Goal: Task Accomplishment & Management: Manage account settings

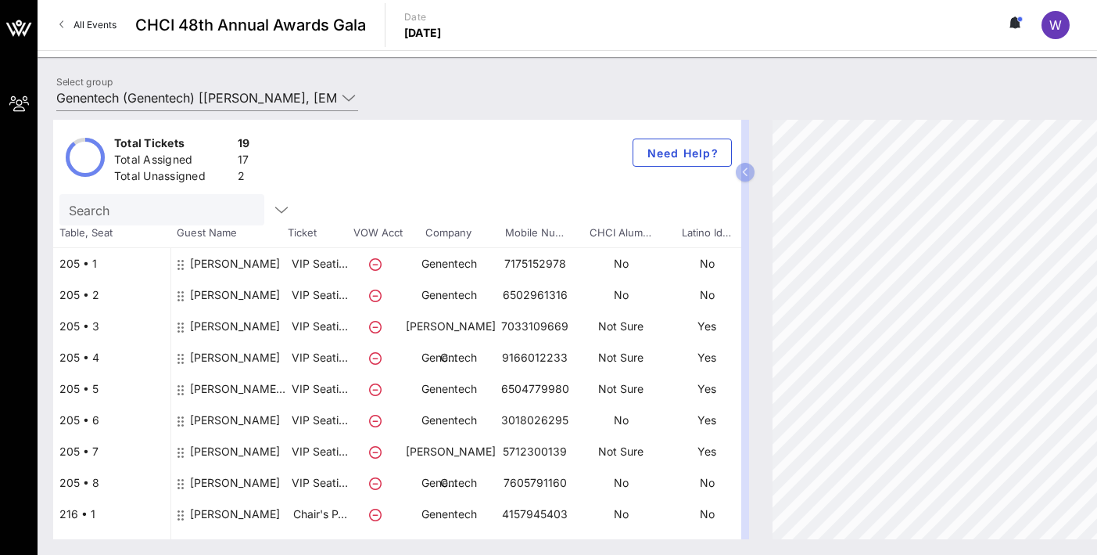
scroll to position [189, 2]
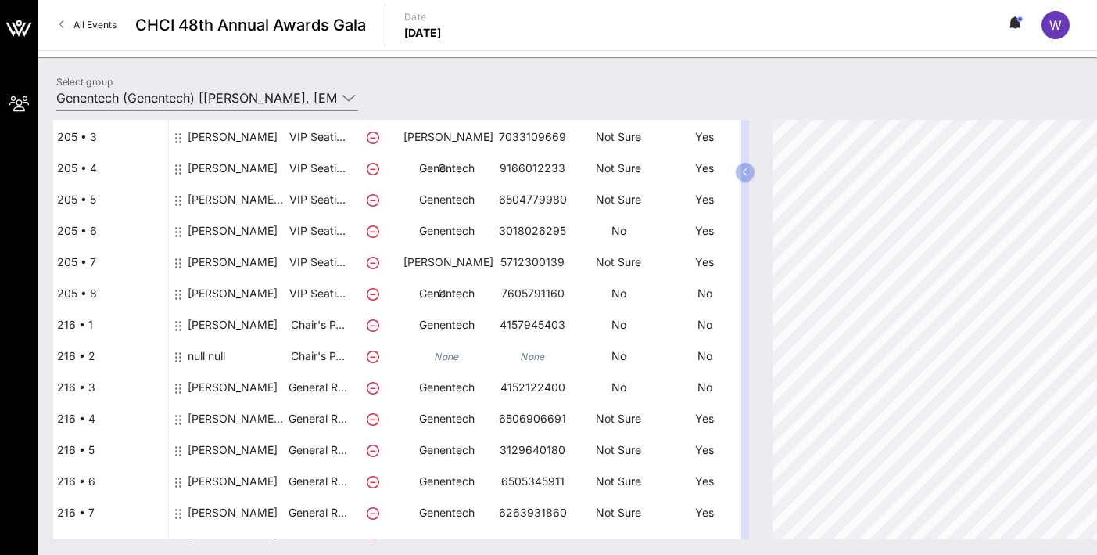
click at [214, 292] on div "[PERSON_NAME]" at bounding box center [233, 300] width 90 height 44
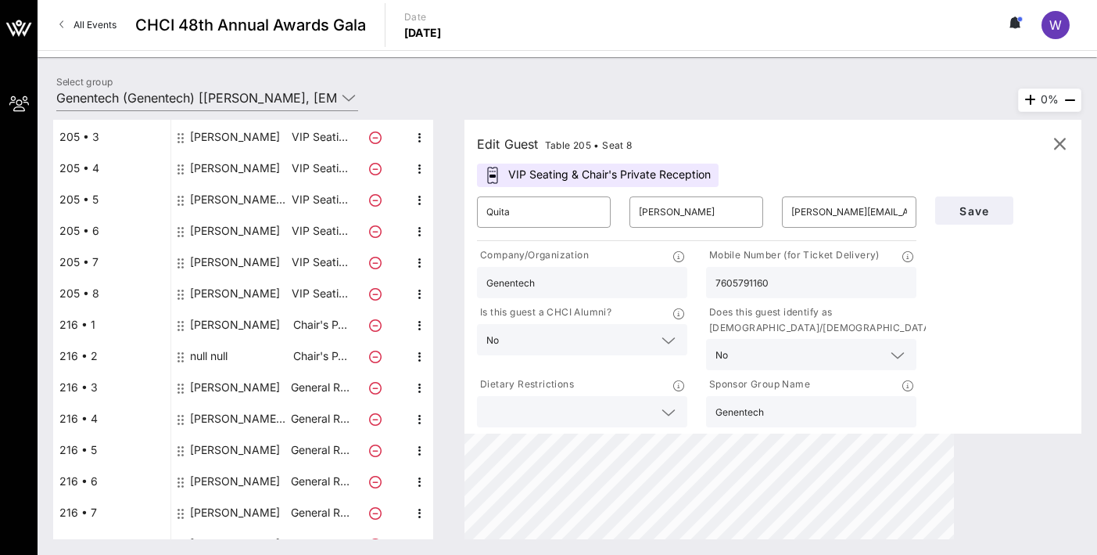
scroll to position [189, 0]
click at [531, 210] on input "Quita" at bounding box center [544, 211] width 115 height 25
click at [638, 217] on div "​ [PERSON_NAME]" at bounding box center [697, 211] width 134 height 31
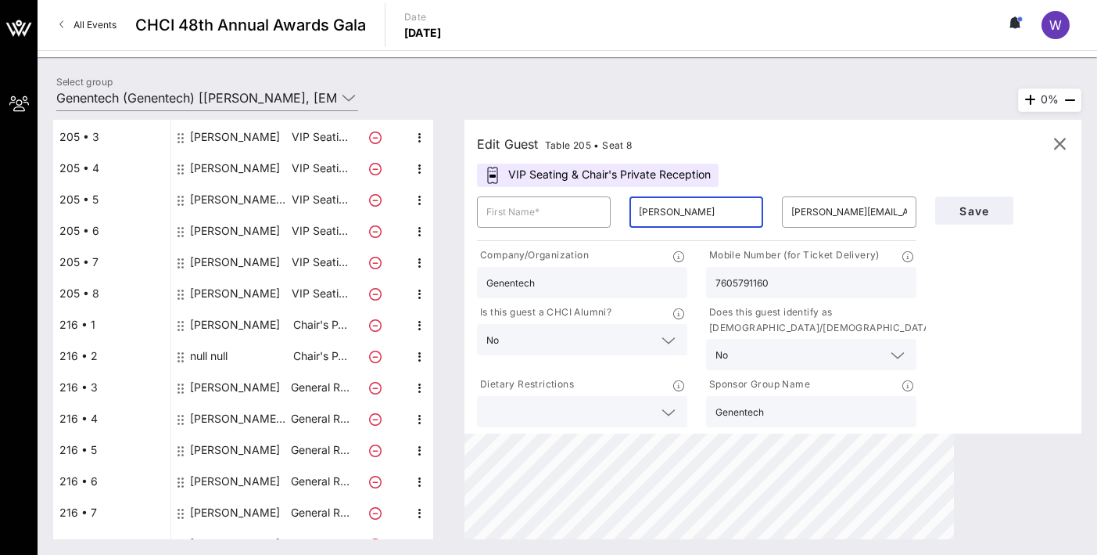
click at [639, 217] on input "[PERSON_NAME]" at bounding box center [696, 211] width 115 height 25
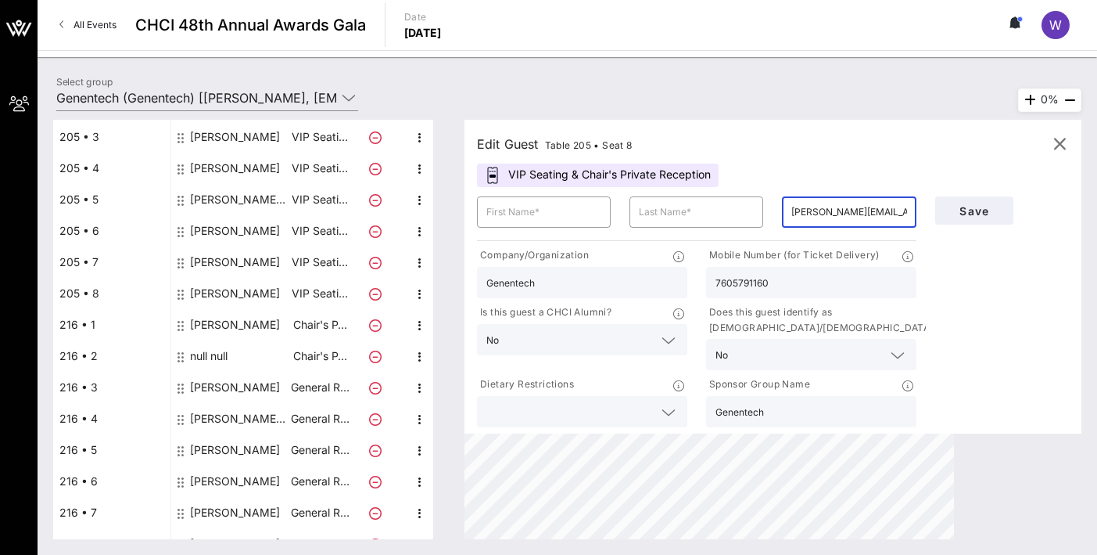
click at [841, 206] on input "[PERSON_NAME][EMAIL_ADDRESS][PERSON_NAME][PERSON_NAME][DOMAIN_NAME]" at bounding box center [849, 211] width 115 height 25
click at [794, 278] on input "7605791160" at bounding box center [812, 282] width 192 height 20
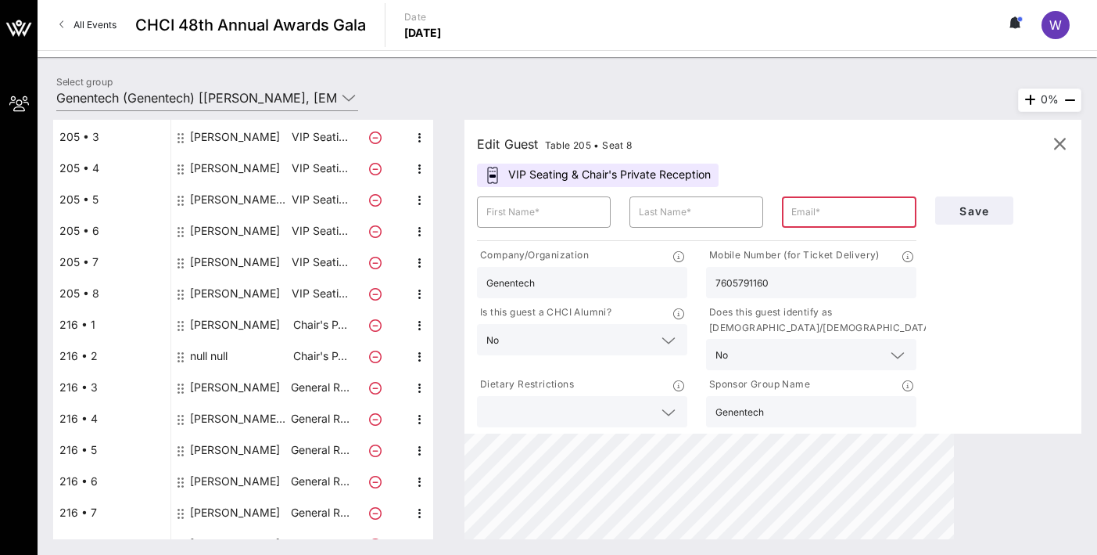
click at [794, 278] on input "7605791160" at bounding box center [812, 282] width 192 height 20
click at [746, 366] on div "No" at bounding box center [812, 354] width 192 height 31
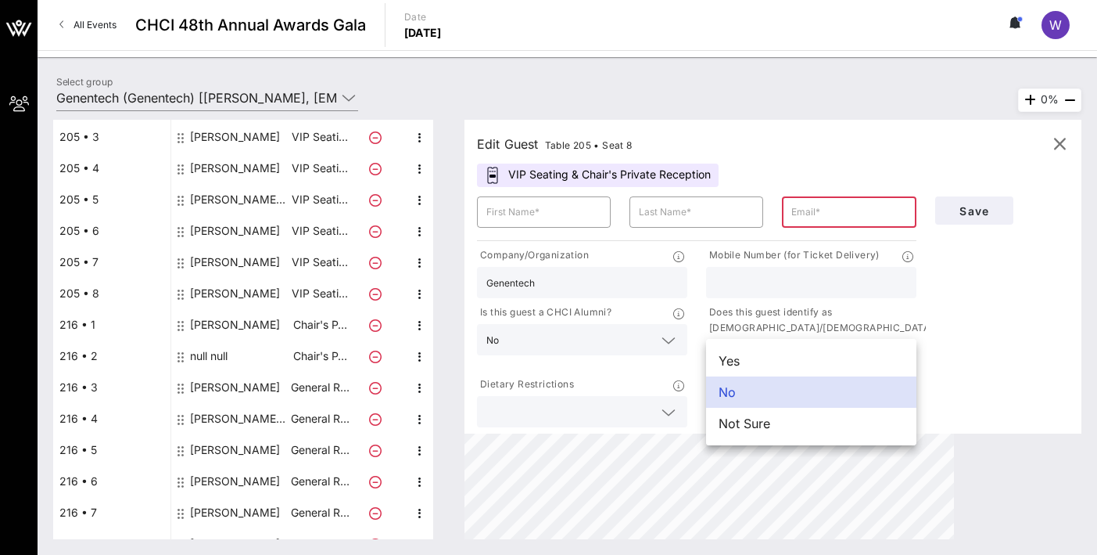
click at [620, 278] on input "Genentech" at bounding box center [583, 282] width 192 height 20
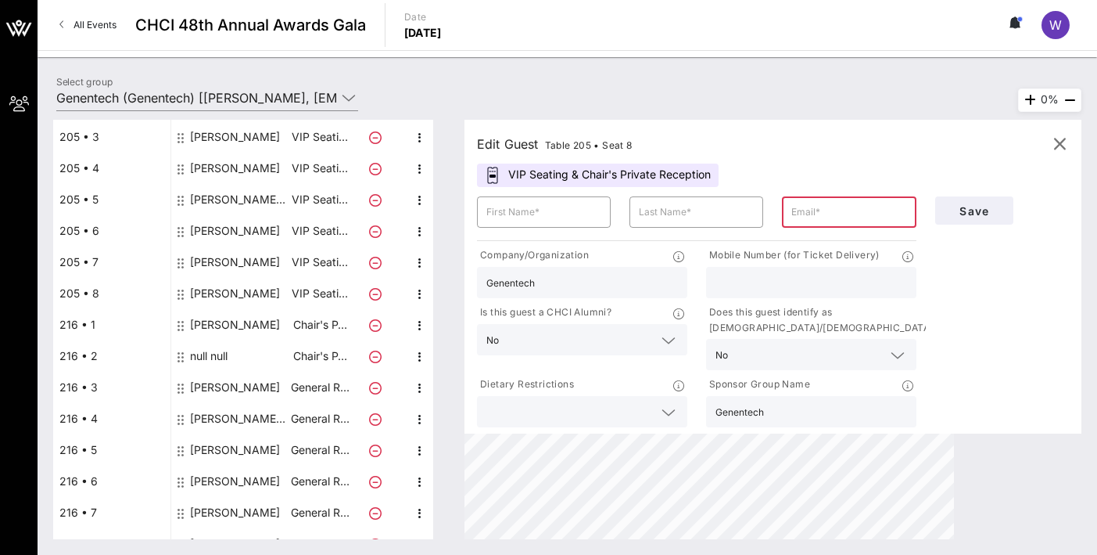
click at [620, 278] on input "Genentech" at bounding box center [583, 282] width 192 height 20
click at [720, 415] on input "Genentech" at bounding box center [812, 411] width 192 height 20
click at [976, 213] on span "Save" at bounding box center [974, 210] width 53 height 13
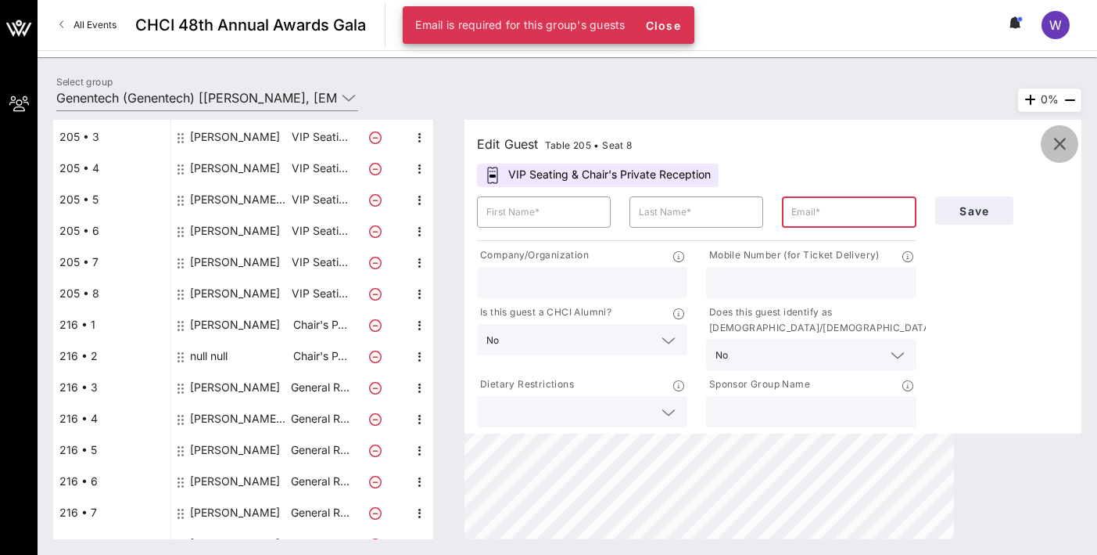
click at [1061, 148] on icon "button" at bounding box center [1059, 144] width 19 height 19
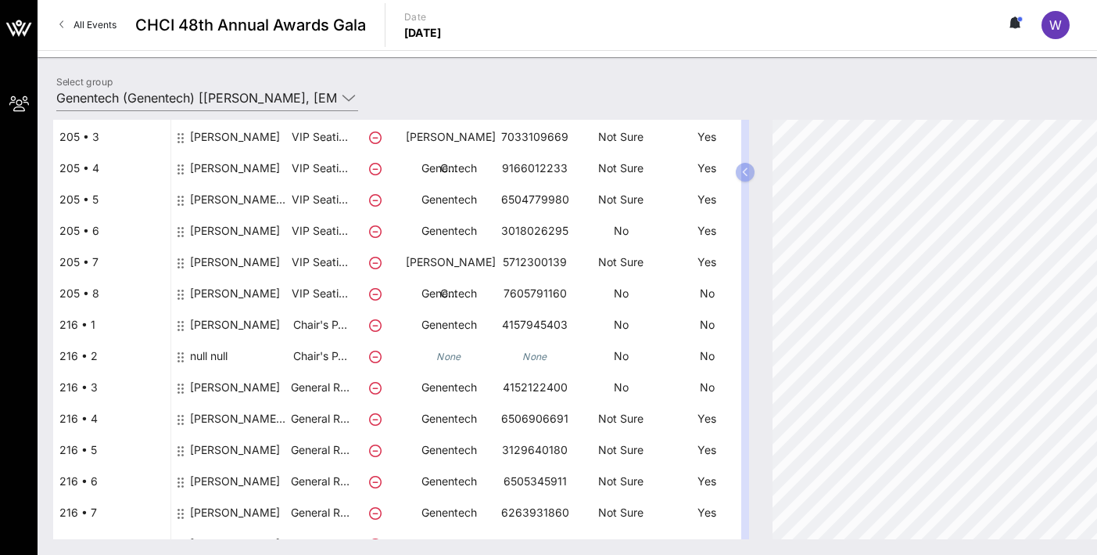
click at [202, 292] on div "[PERSON_NAME]" at bounding box center [235, 300] width 90 height 44
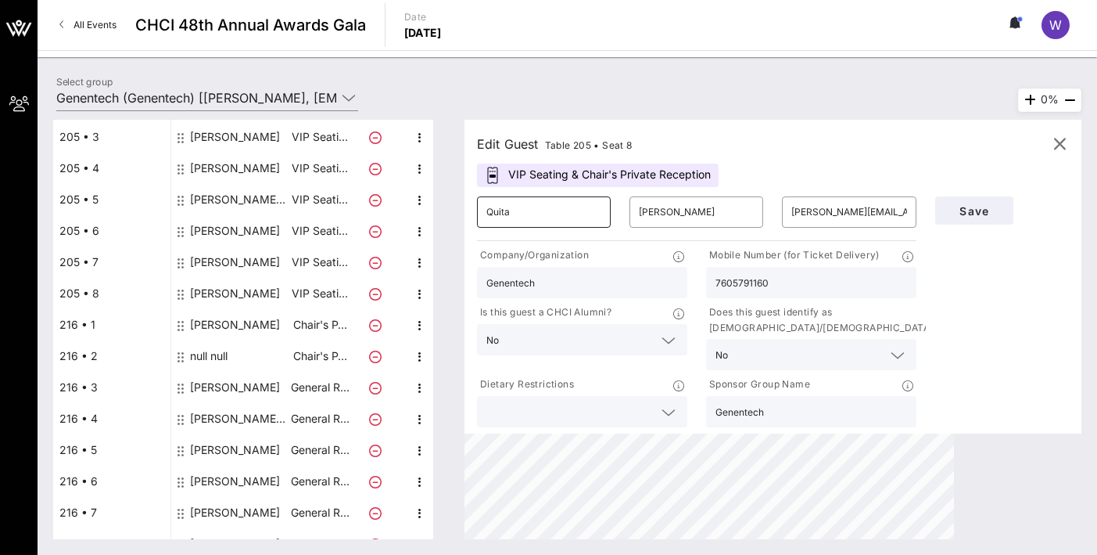
click at [518, 214] on input "Quita" at bounding box center [544, 211] width 115 height 25
type input "[PERSON_NAME]"
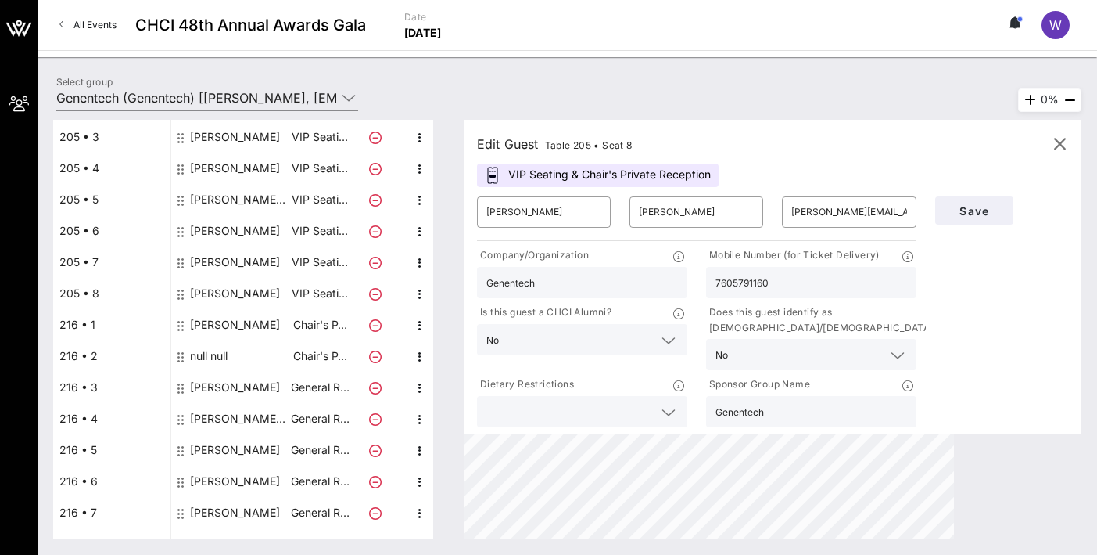
click at [757, 289] on input "7605791160" at bounding box center [812, 282] width 192 height 20
paste input "+1"
click at [722, 283] on input "[PHONE_NUMBER]" at bounding box center [812, 282] width 192 height 20
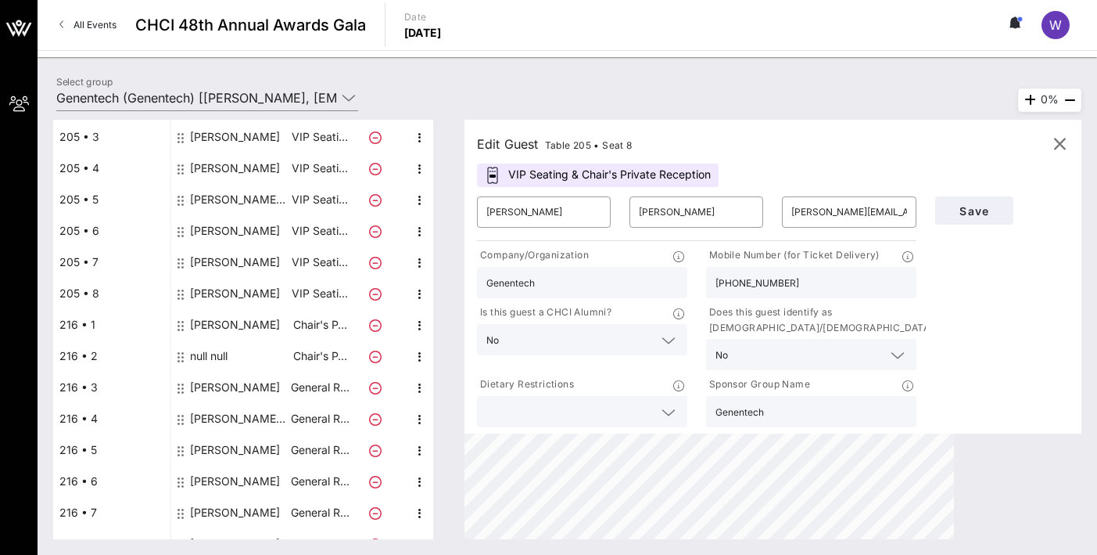
click at [725, 284] on input "[PHONE_NUMBER]" at bounding box center [812, 282] width 192 height 20
type input "7605791160"
click at [858, 214] on input "[PERSON_NAME][EMAIL_ADDRESS][PERSON_NAME][PERSON_NAME][DOMAIN_NAME]" at bounding box center [849, 211] width 115 height 25
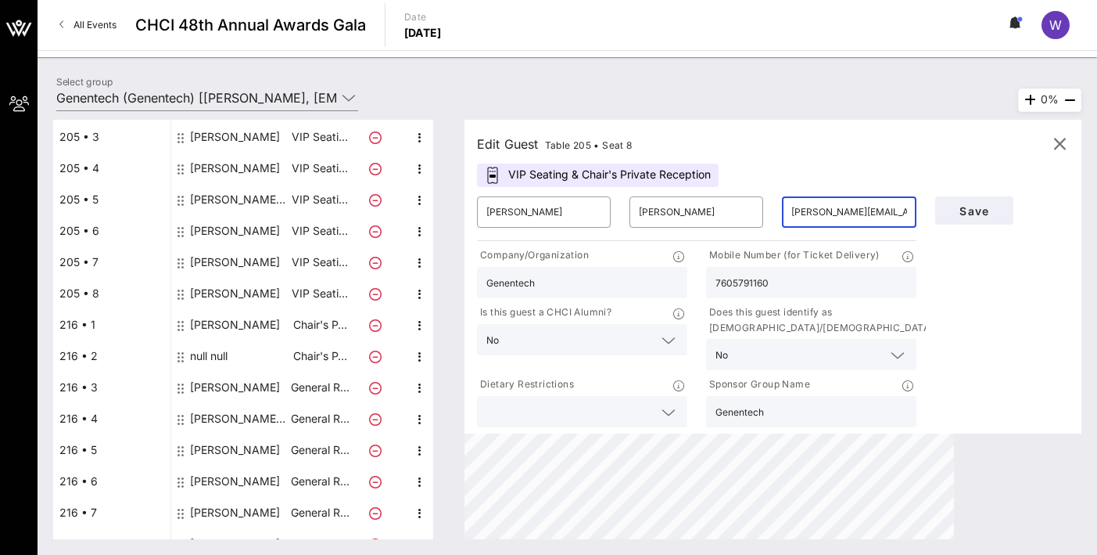
paste input "sandovv2"
type input "[EMAIL_ADDRESS][DOMAIN_NAME]"
click at [977, 211] on span "Save" at bounding box center [974, 210] width 53 height 13
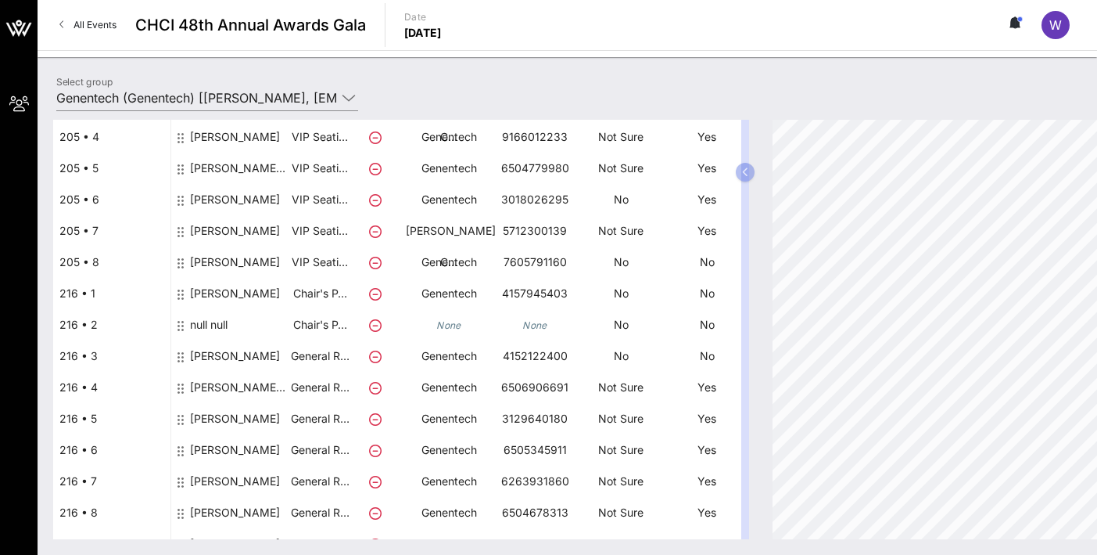
scroll to position [286, 0]
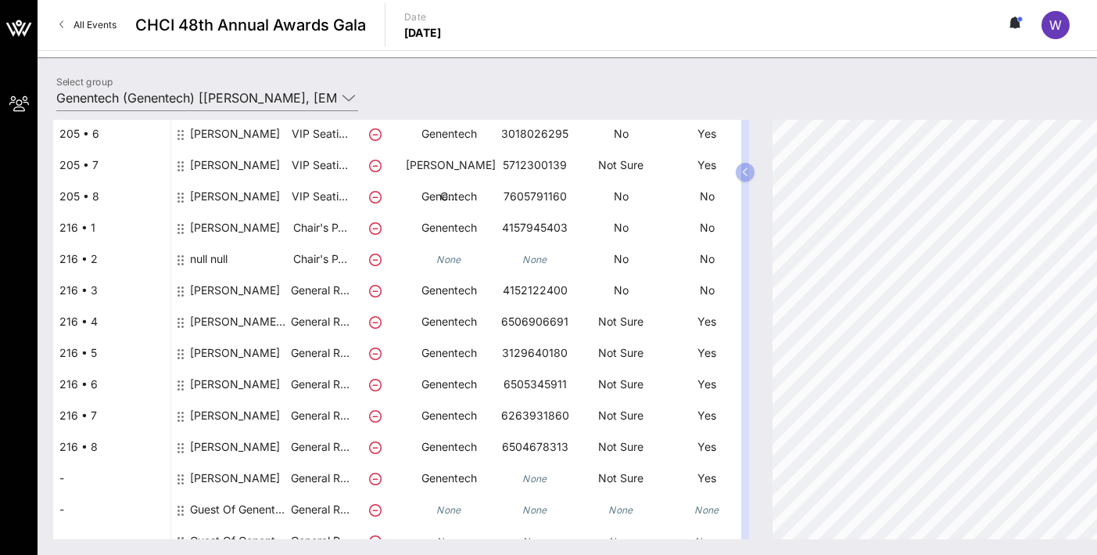
click at [232, 329] on div "[PERSON_NAME]-Drumrighth" at bounding box center [239, 328] width 99 height 44
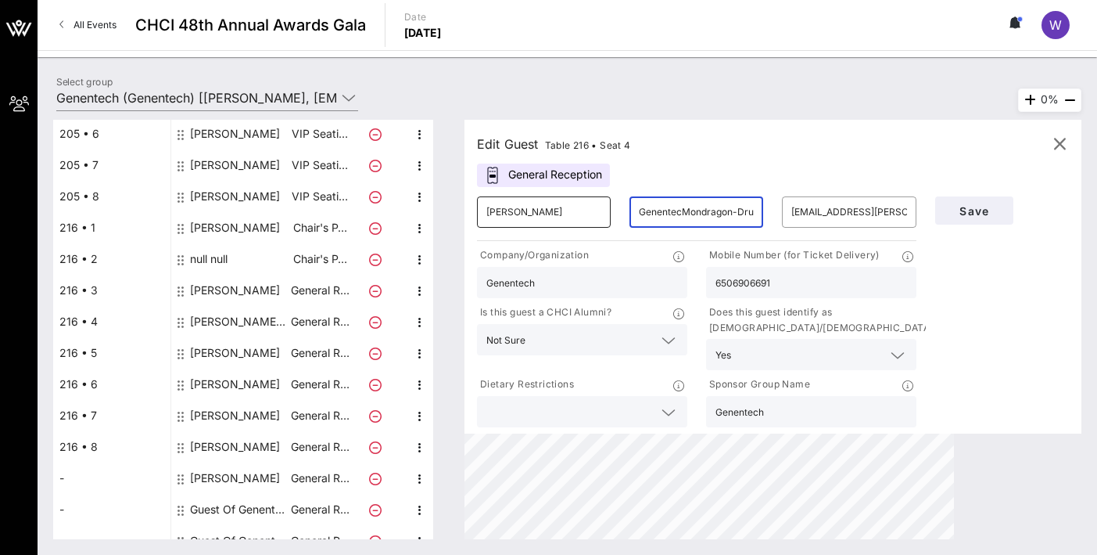
drag, startPoint x: 681, startPoint y: 211, endPoint x: 587, endPoint y: 203, distance: 95.0
click at [587, 203] on div "​ [PERSON_NAME] GenentecMondragon-Drumrighth ​ [EMAIL_ADDRESS][PERSON_NAME][PER…" at bounding box center [697, 212] width 458 height 50
type input "[PERSON_NAME]-Drumrighth"
click at [978, 208] on span "Save" at bounding box center [974, 210] width 53 height 13
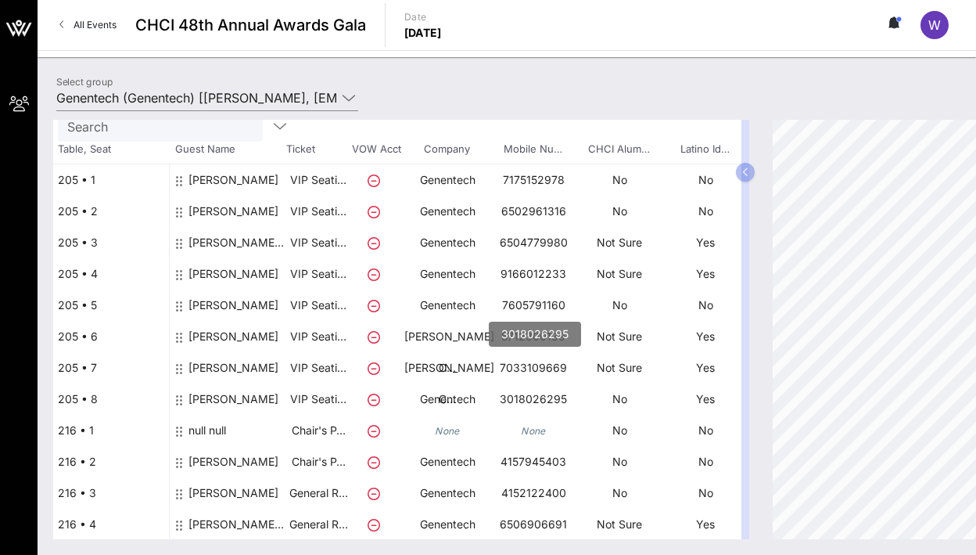
scroll to position [83, 2]
click at [618, 312] on p "No" at bounding box center [619, 305] width 86 height 31
click at [263, 303] on div "[PERSON_NAME]" at bounding box center [234, 312] width 90 height 44
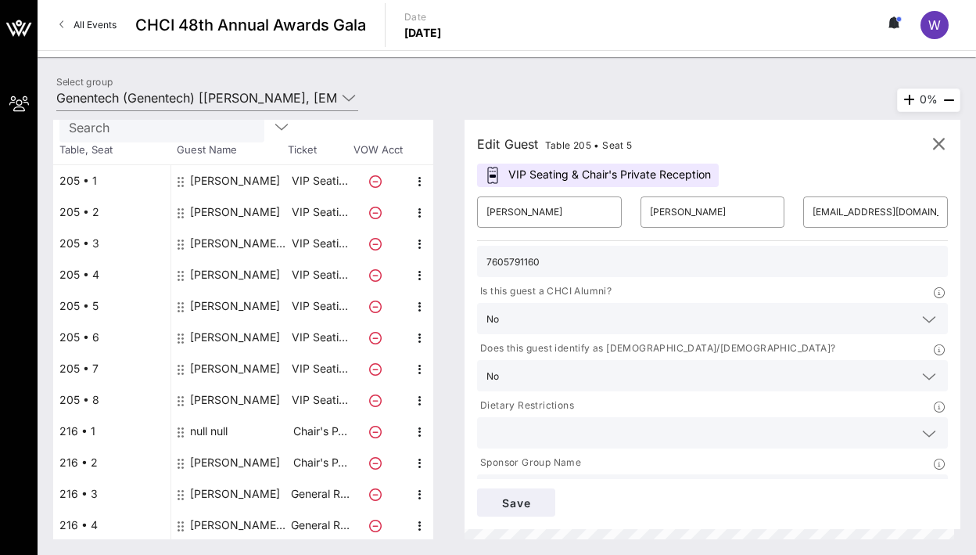
scroll to position [80, 0]
click at [598, 439] on input "text" at bounding box center [700, 431] width 427 height 20
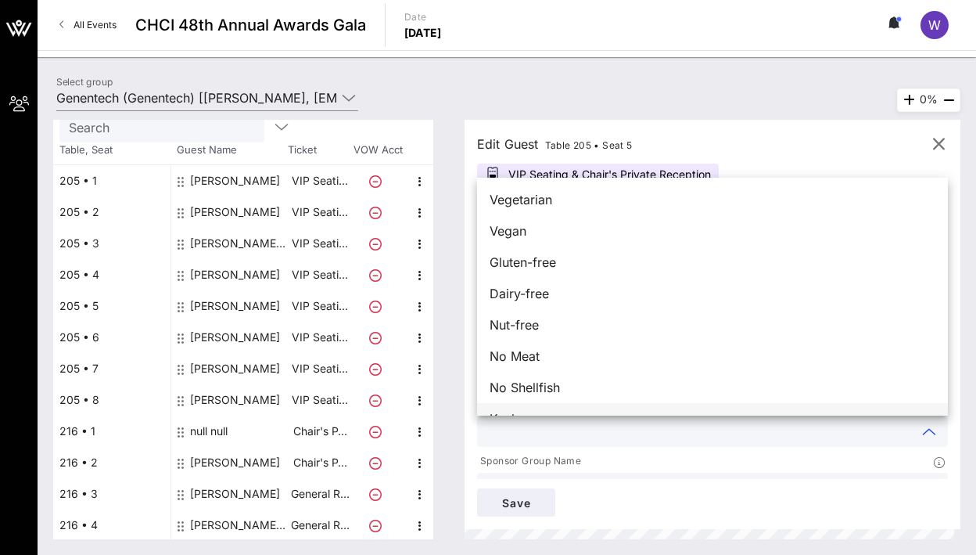
scroll to position [25, 0]
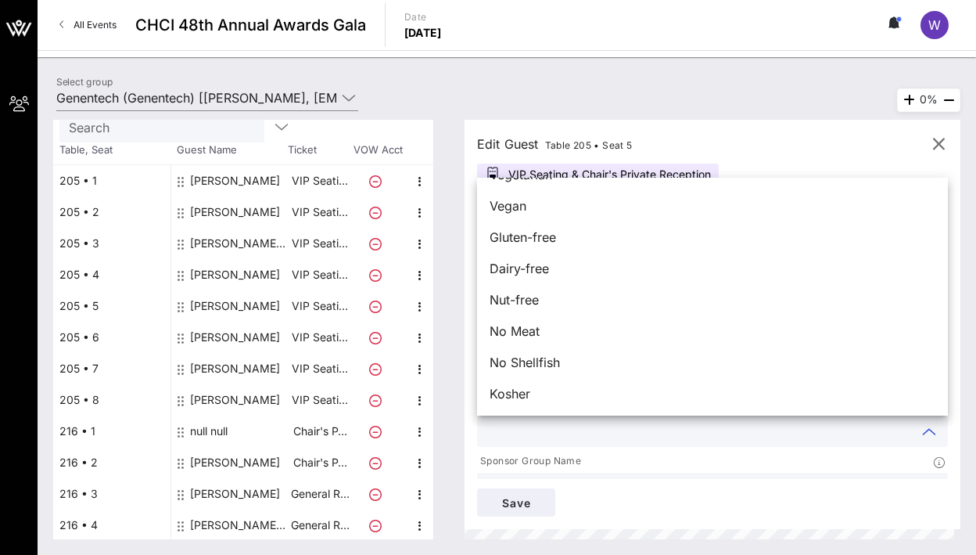
click at [591, 492] on div "Save" at bounding box center [713, 502] width 490 height 47
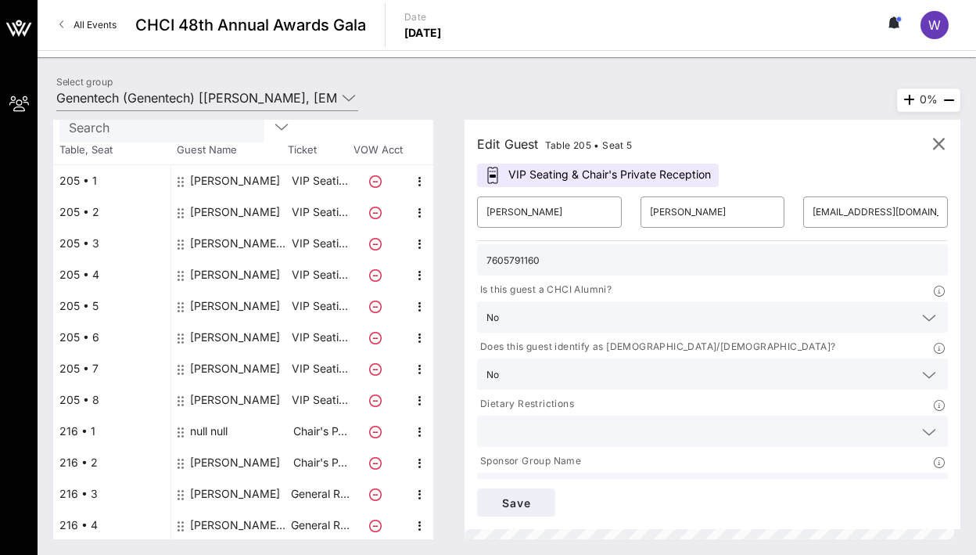
scroll to position [108, 0]
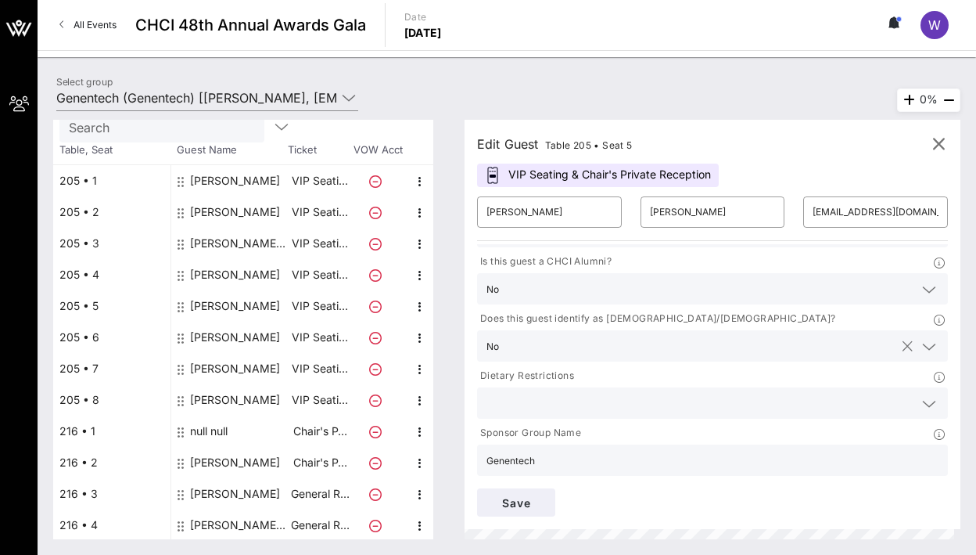
click at [596, 346] on input "text" at bounding box center [700, 346] width 390 height 20
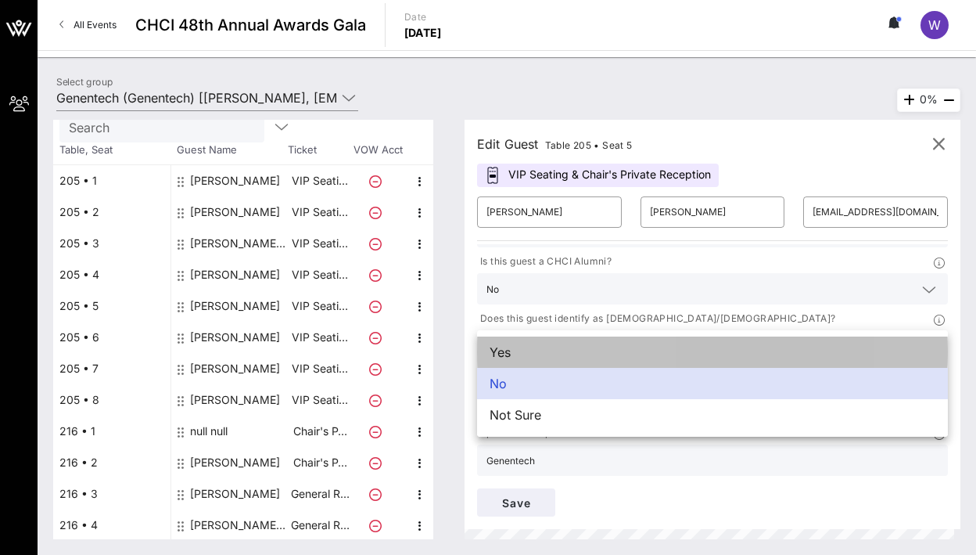
click at [587, 351] on div "Yes" at bounding box center [712, 351] width 471 height 31
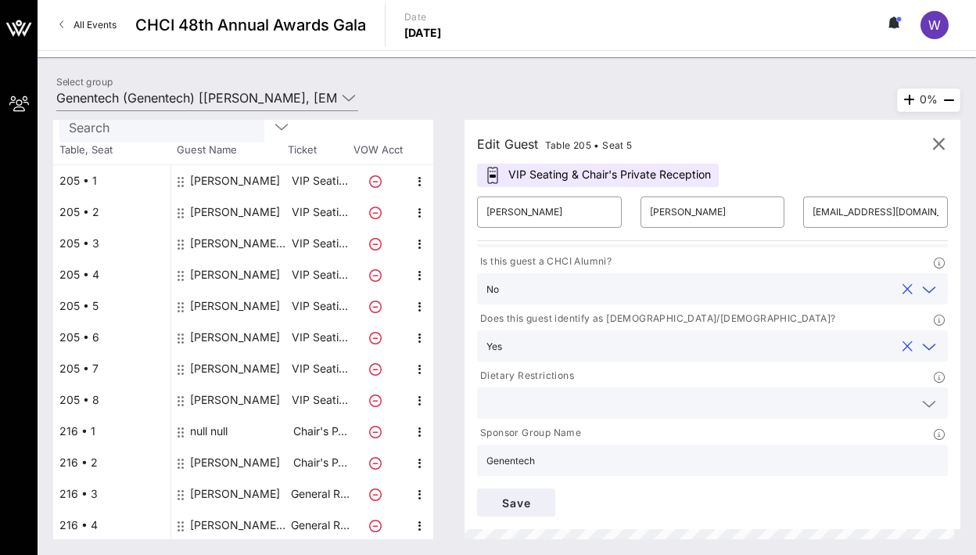
click at [580, 287] on input "text" at bounding box center [700, 288] width 390 height 20
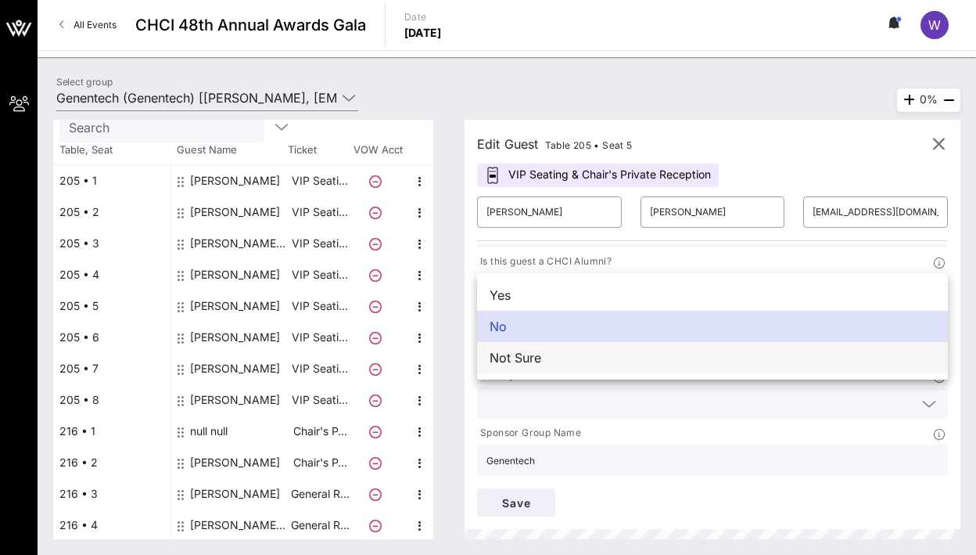
click at [552, 356] on div "Not Sure" at bounding box center [712, 357] width 471 height 31
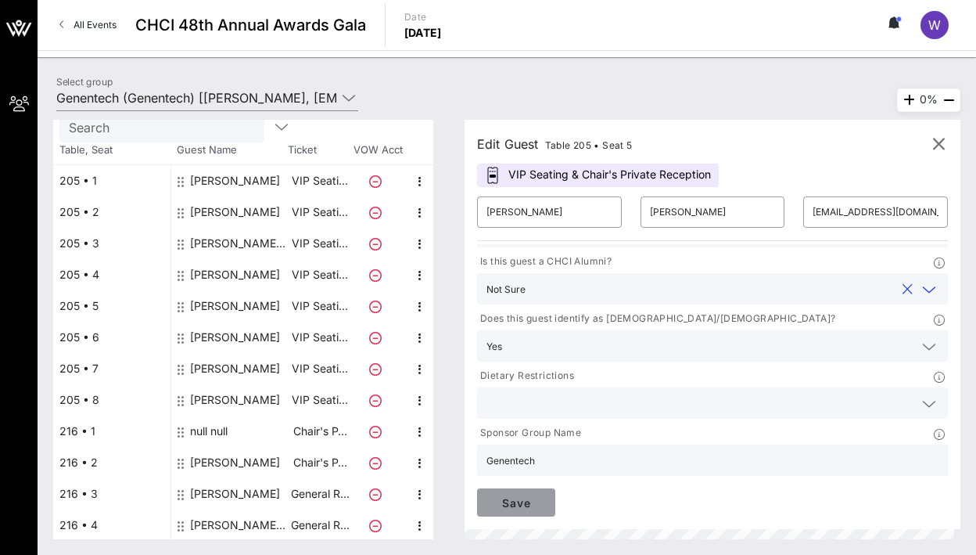
click at [504, 497] on span "Save" at bounding box center [516, 502] width 53 height 13
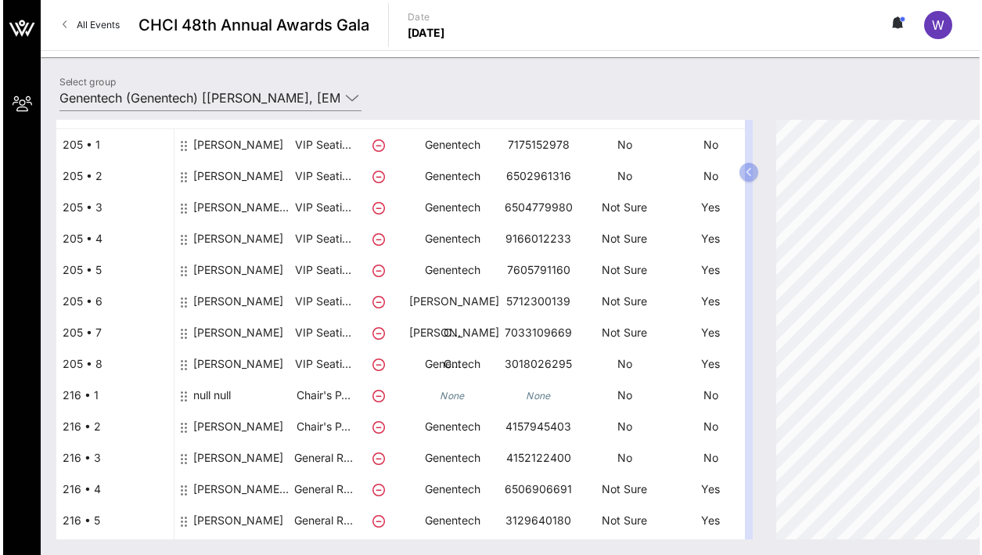
scroll to position [120, 0]
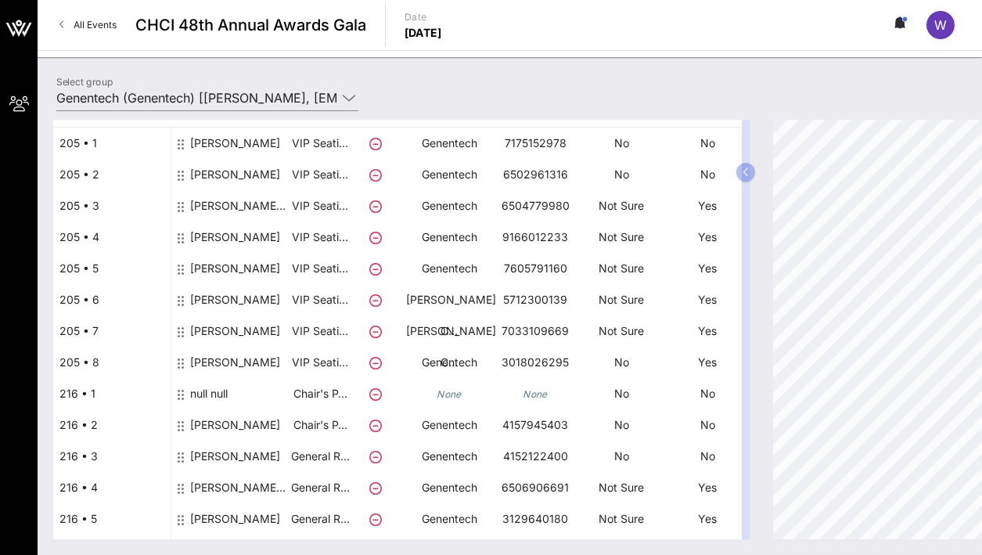
click at [200, 300] on div "[PERSON_NAME]" at bounding box center [235, 321] width 90 height 75
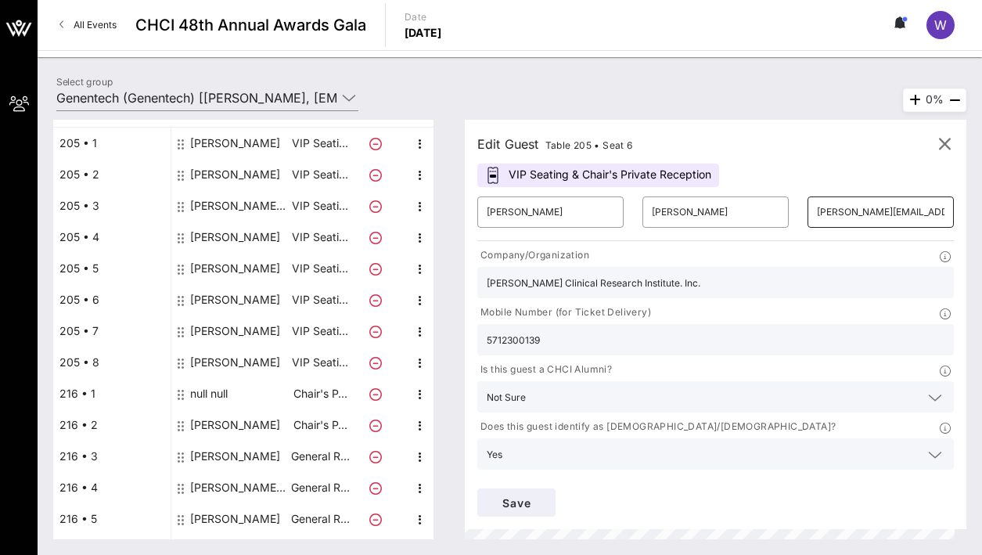
click at [843, 221] on input "[PERSON_NAME][EMAIL_ADDRESS][DOMAIN_NAME]" at bounding box center [880, 211] width 127 height 25
click at [842, 205] on input "[PERSON_NAME][EMAIL_ADDRESS][DOMAIN_NAME]" at bounding box center [880, 211] width 127 height 25
click at [939, 137] on icon "button" at bounding box center [944, 144] width 19 height 19
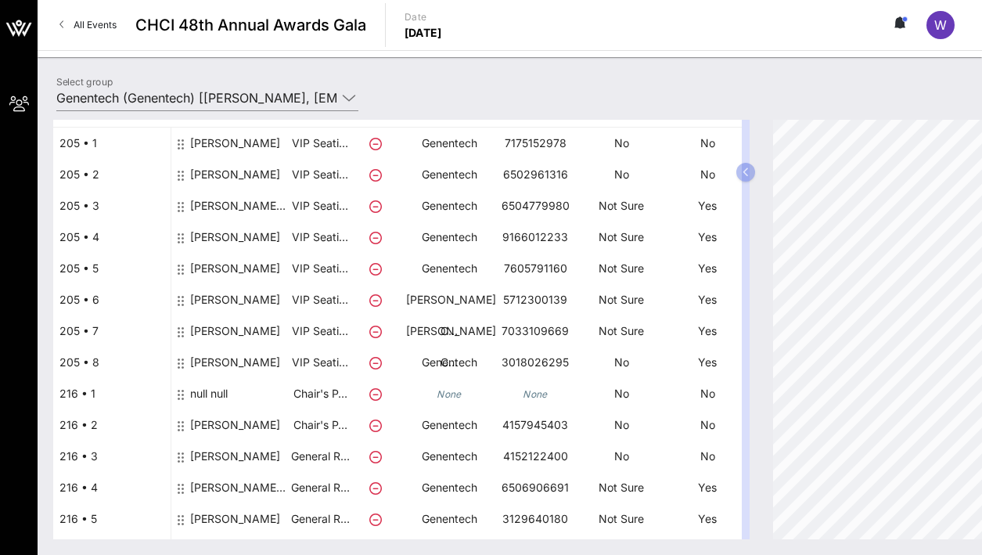
click at [221, 332] on div "[PERSON_NAME]" at bounding box center [235, 352] width 90 height 75
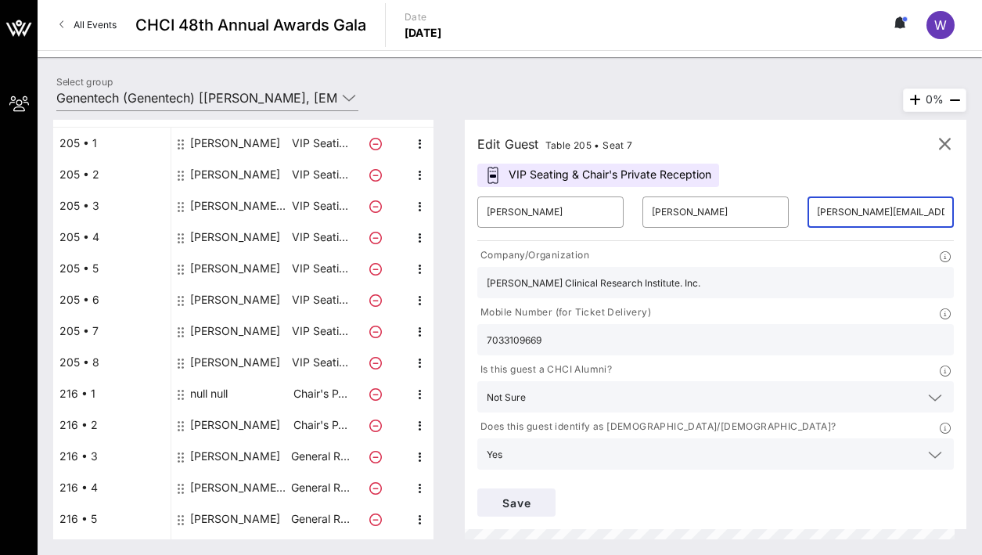
click at [881, 215] on input "[PERSON_NAME][EMAIL_ADDRESS][DOMAIN_NAME]" at bounding box center [880, 211] width 127 height 25
click at [935, 147] on icon "button" at bounding box center [944, 144] width 19 height 19
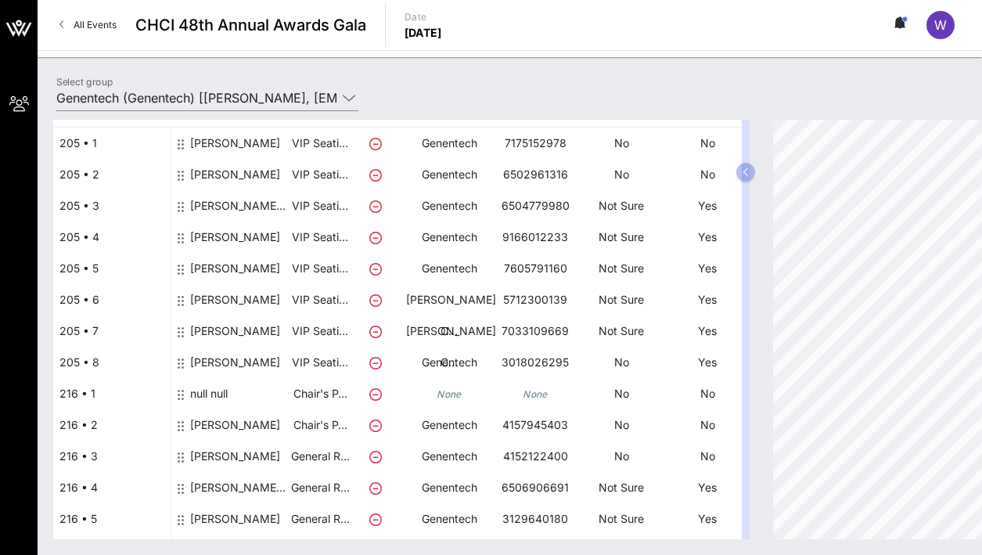
click at [224, 307] on div "[PERSON_NAME]" at bounding box center [235, 321] width 90 height 75
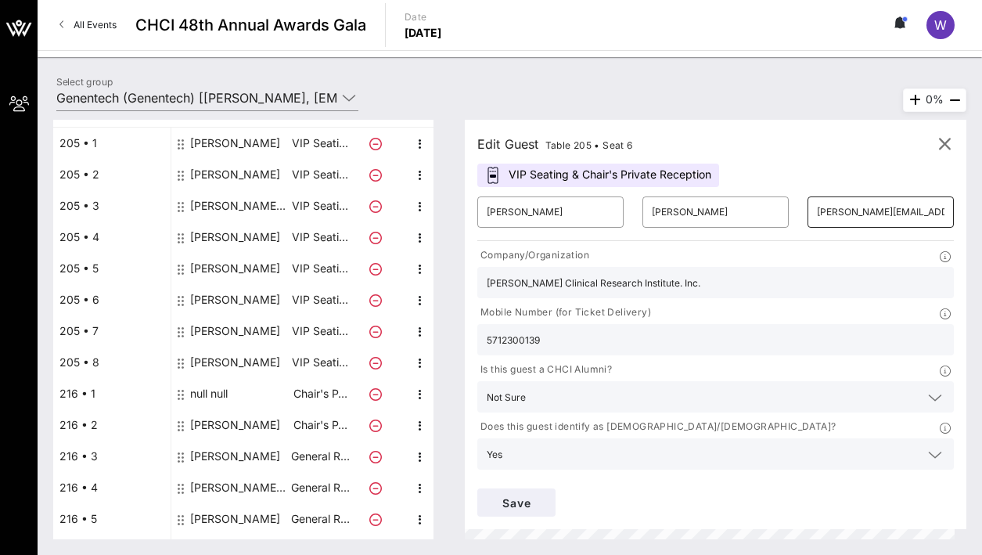
click at [861, 221] on input "[PERSON_NAME][EMAIL_ADDRESS][DOMAIN_NAME]" at bounding box center [880, 211] width 127 height 25
click at [859, 217] on input "[PERSON_NAME][EMAIL_ADDRESS][DOMAIN_NAME]" at bounding box center [880, 211] width 127 height 25
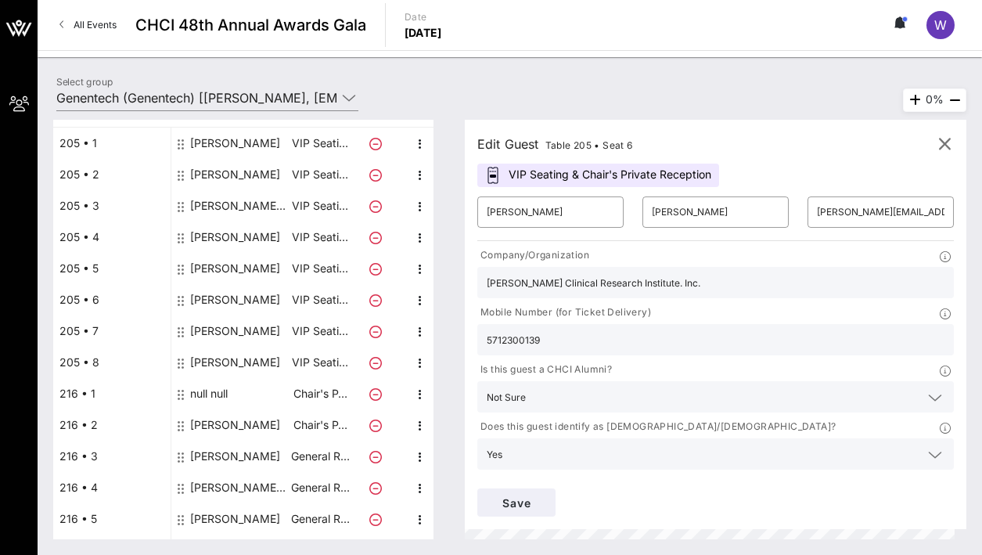
click at [206, 327] on div "[PERSON_NAME]" at bounding box center [235, 330] width 90 height 31
type input "[PERSON_NAME]"
type input "[PERSON_NAME][EMAIL_ADDRESS][DOMAIN_NAME]"
type input "7033109669"
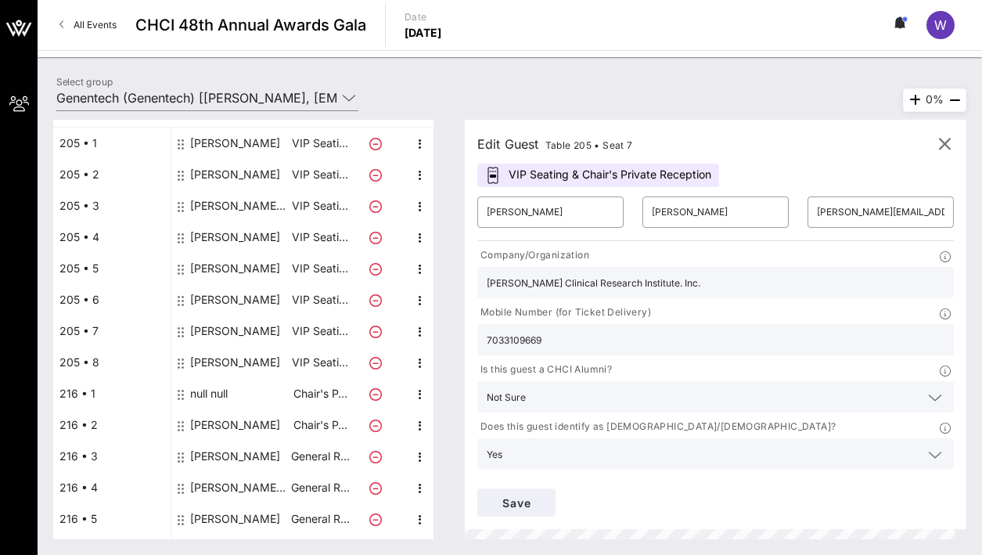
click at [210, 332] on div "[PERSON_NAME]" at bounding box center [235, 330] width 90 height 31
click at [840, 207] on input "[PERSON_NAME][EMAIL_ADDRESS][DOMAIN_NAME]" at bounding box center [880, 211] width 127 height 25
click at [952, 144] on icon "button" at bounding box center [944, 144] width 19 height 19
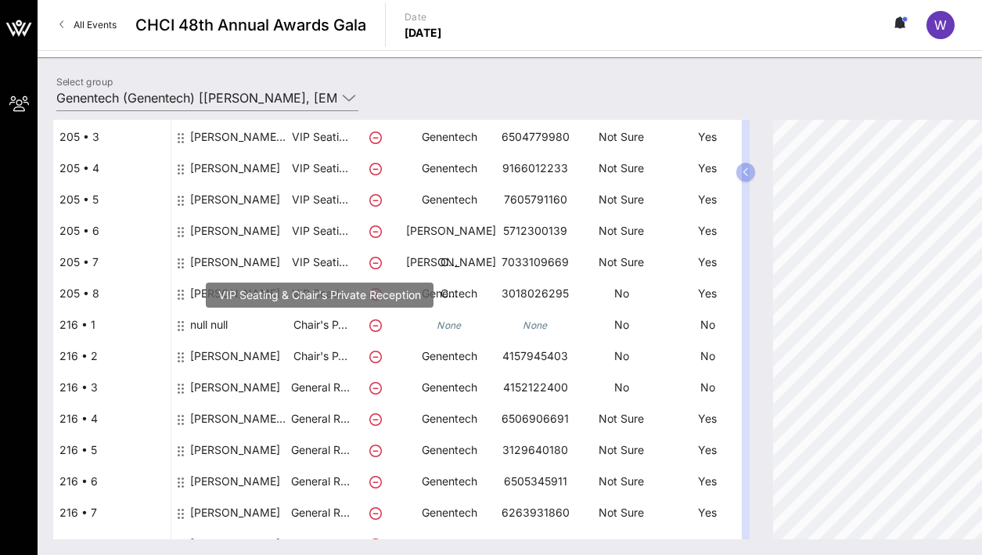
scroll to position [303, 0]
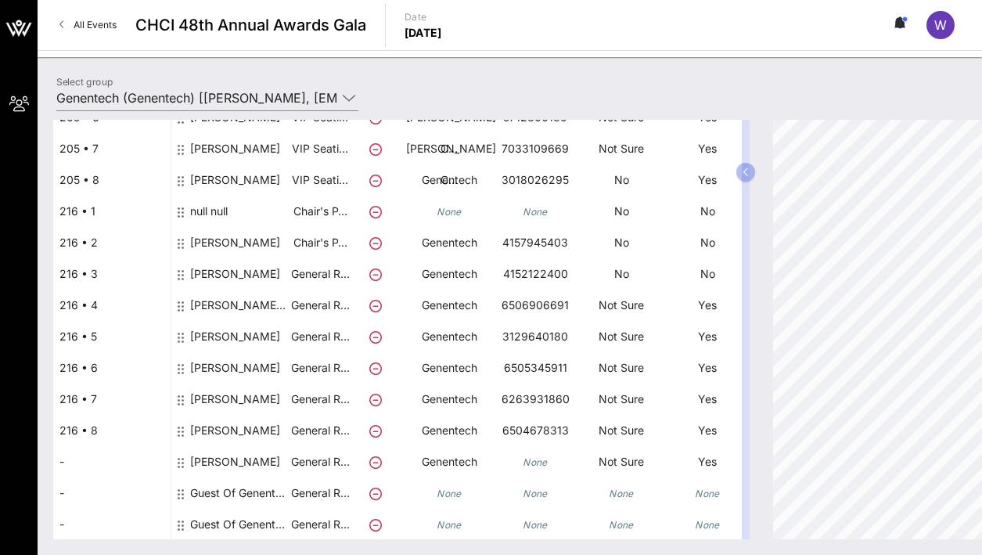
click at [534, 476] on div "None" at bounding box center [535, 468] width 86 height 44
click at [534, 462] on icon "None" at bounding box center [534, 462] width 25 height 12
click at [538, 465] on icon "None" at bounding box center [534, 462] width 25 height 12
click at [542, 456] on icon "None" at bounding box center [534, 462] width 25 height 12
click at [543, 461] on icon "None" at bounding box center [534, 462] width 25 height 12
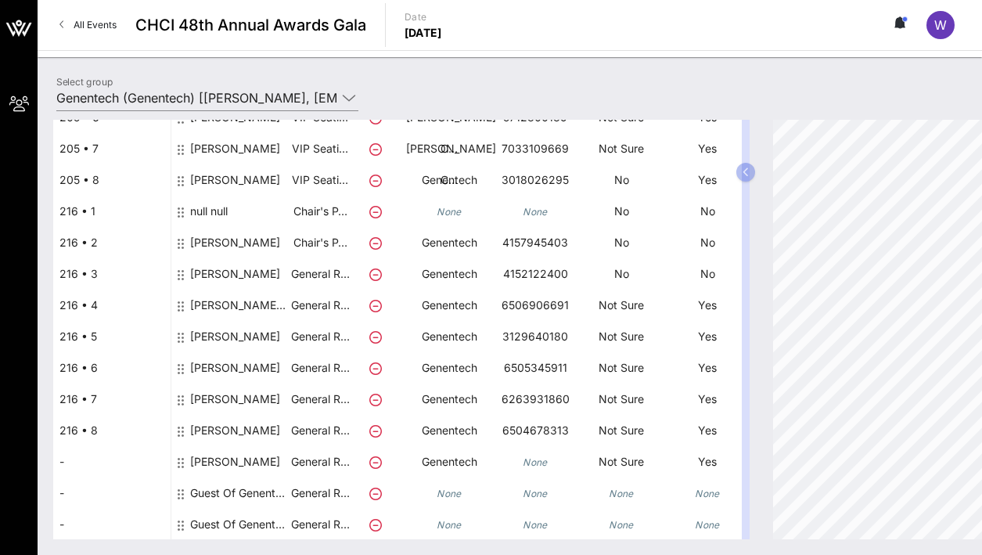
click at [214, 461] on div "[PERSON_NAME]" at bounding box center [235, 468] width 90 height 44
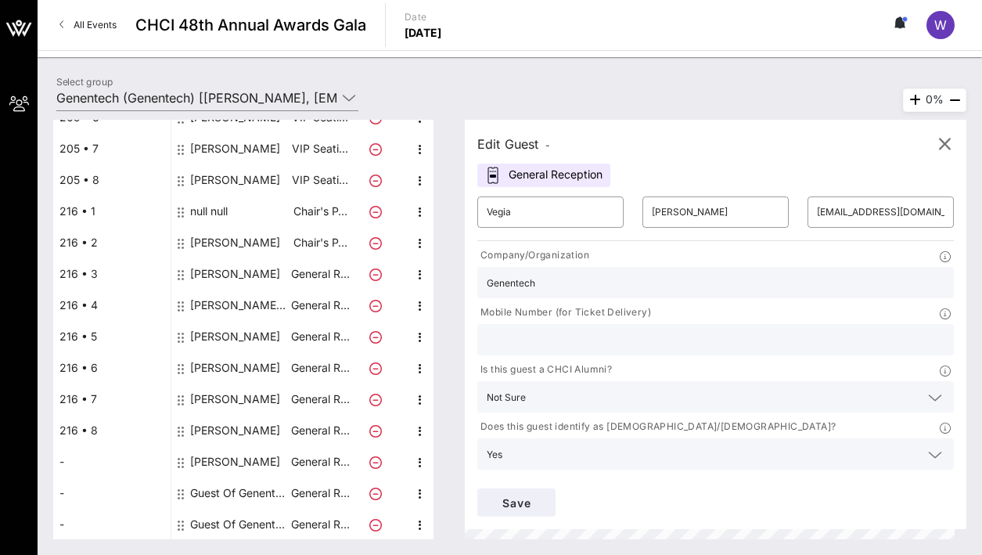
click at [552, 345] on input "text" at bounding box center [716, 339] width 458 height 20
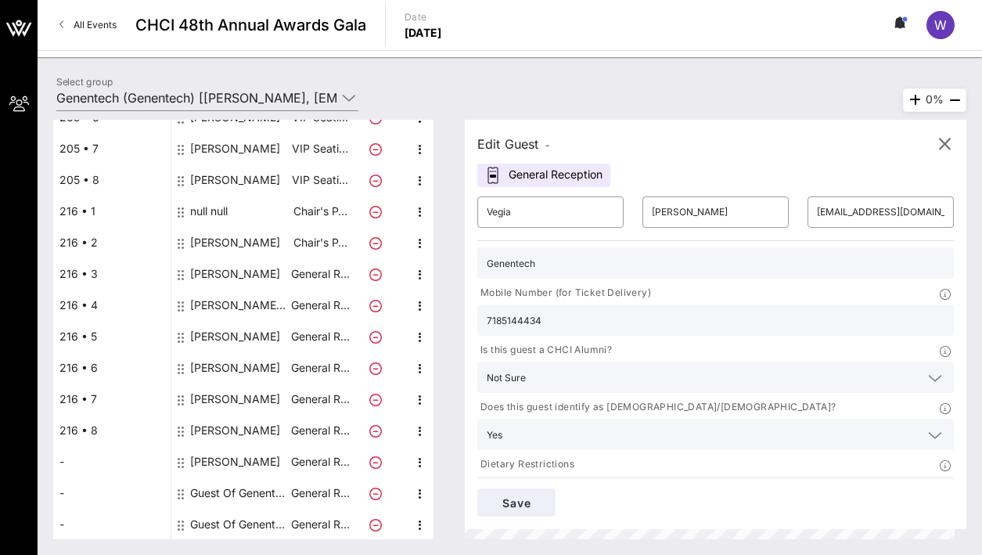
scroll to position [0, 0]
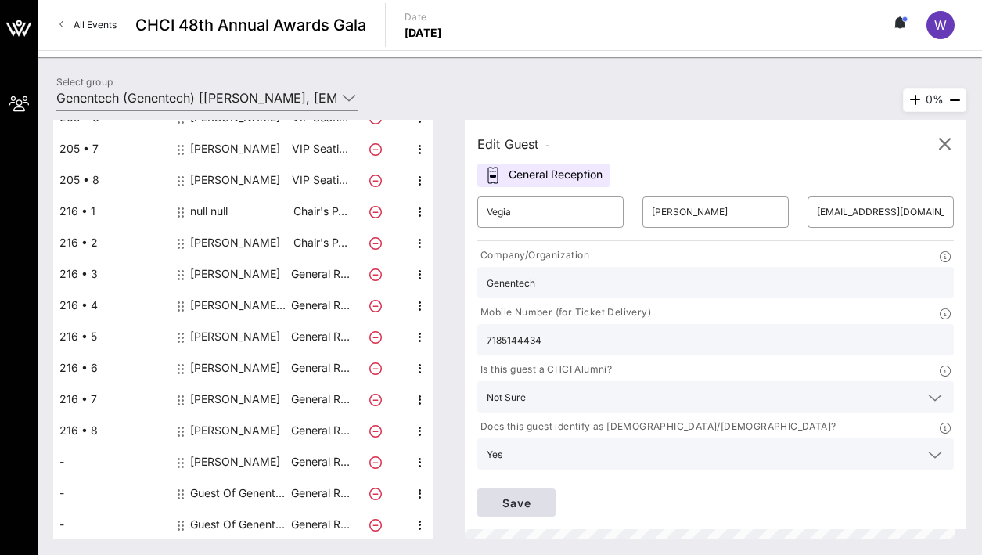
type input "7185144434"
click at [512, 496] on span "Save" at bounding box center [516, 502] width 53 height 13
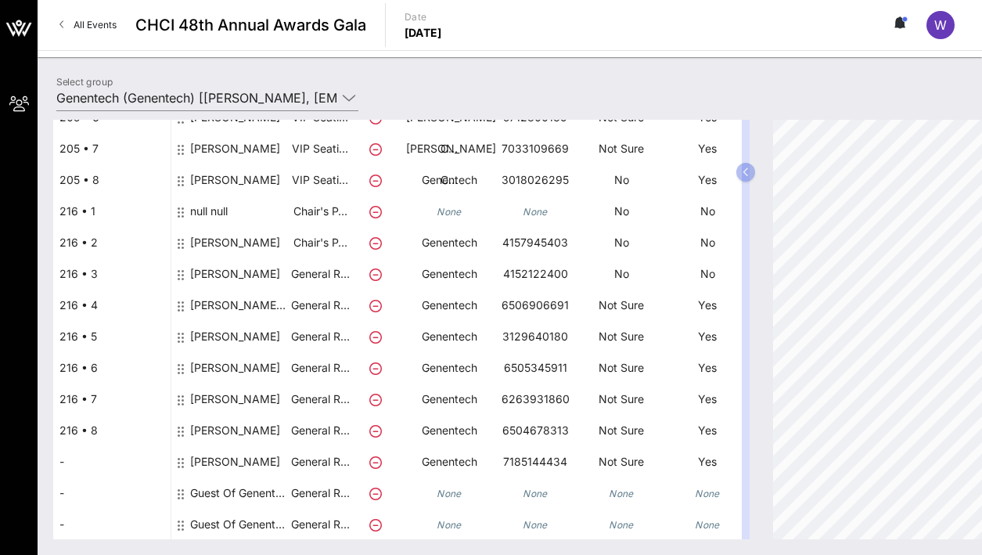
click at [228, 464] on div "[PERSON_NAME]" at bounding box center [235, 468] width 90 height 44
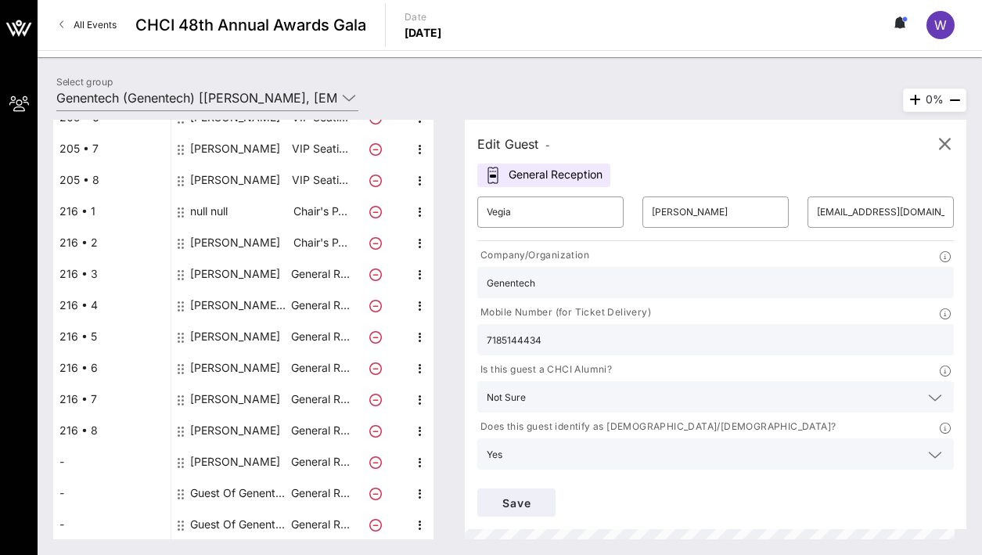
click at [112, 479] on div "-" at bounding box center [111, 492] width 117 height 31
type input "Guest Of"
type input "Genentech"
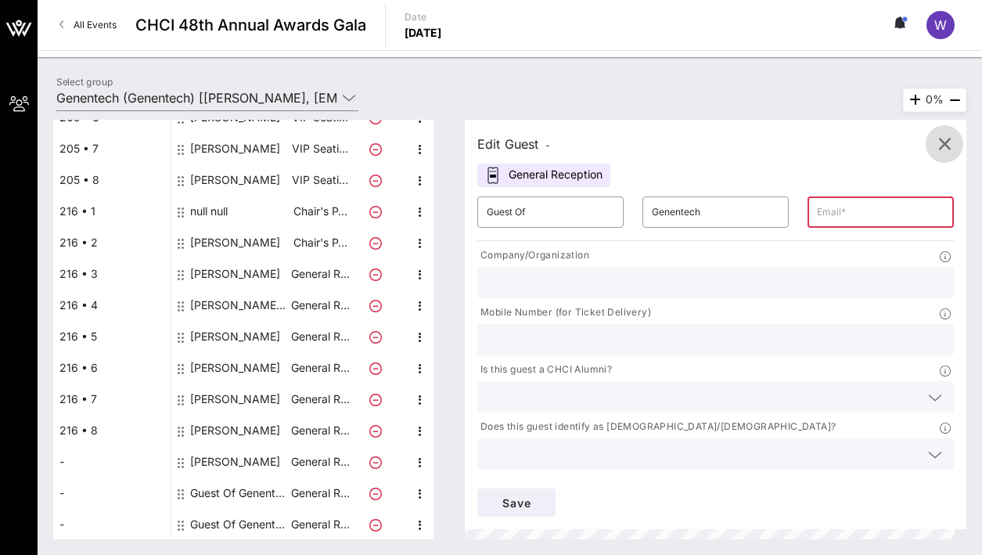
click at [952, 145] on icon "button" at bounding box center [944, 144] width 19 height 19
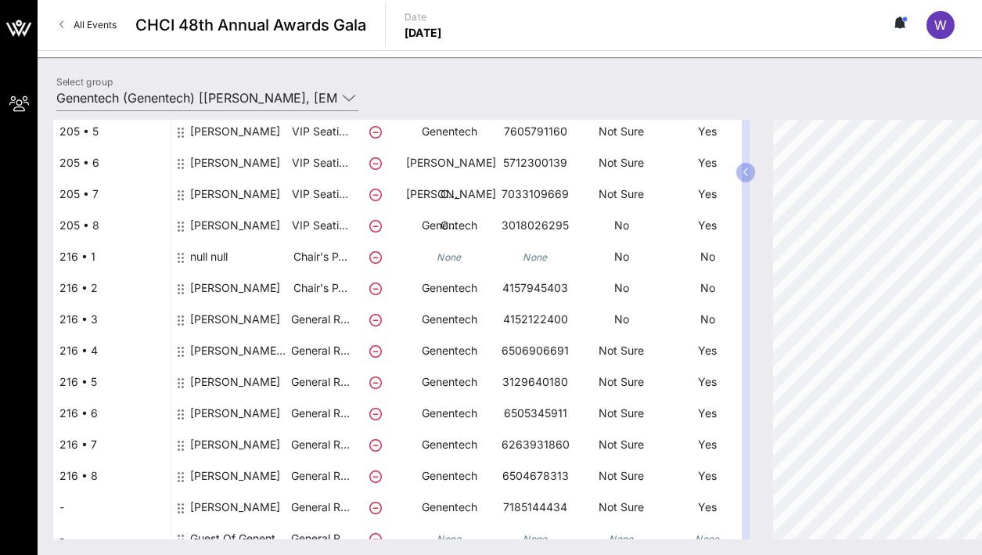
scroll to position [279, 0]
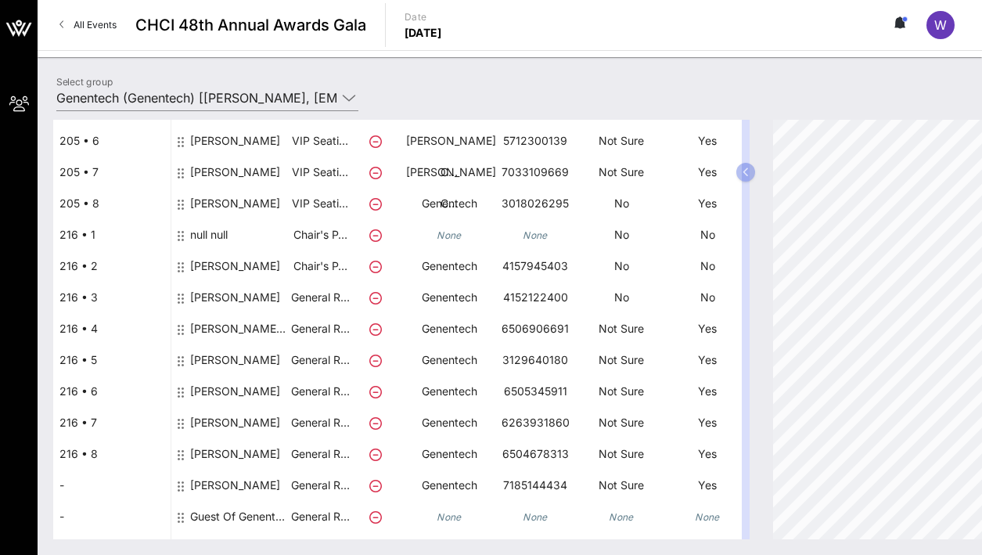
click at [74, 484] on div "-" at bounding box center [111, 484] width 117 height 31
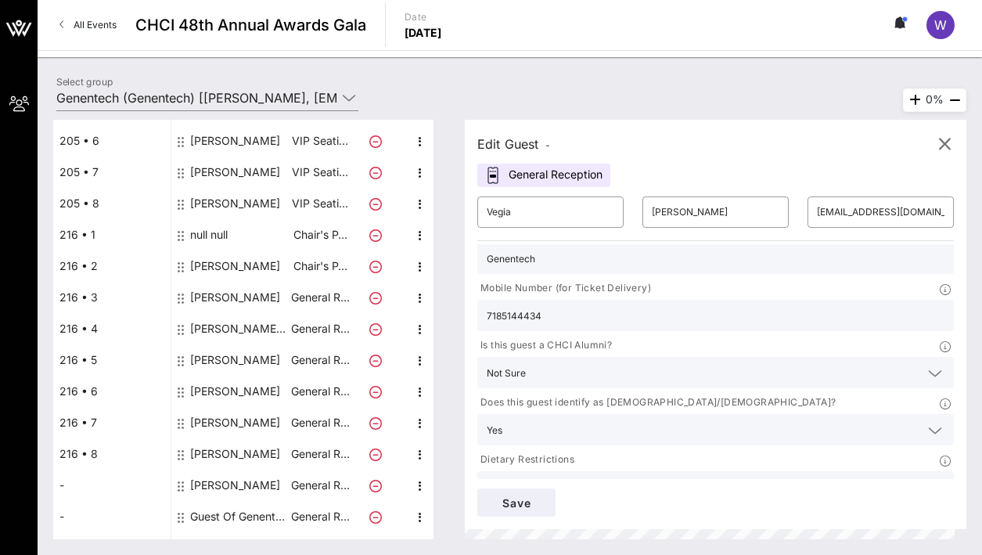
scroll to position [0, 0]
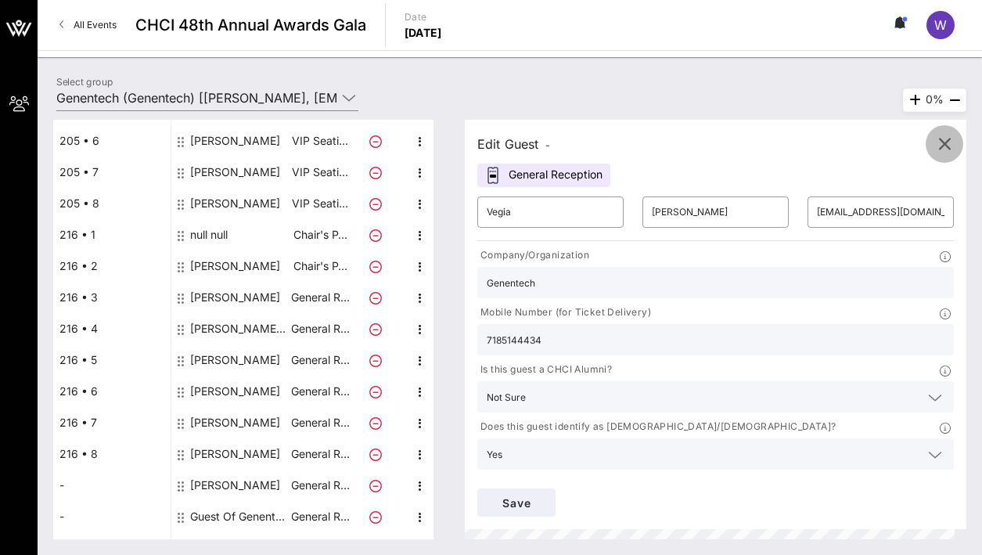
click at [943, 143] on icon "button" at bounding box center [944, 144] width 19 height 19
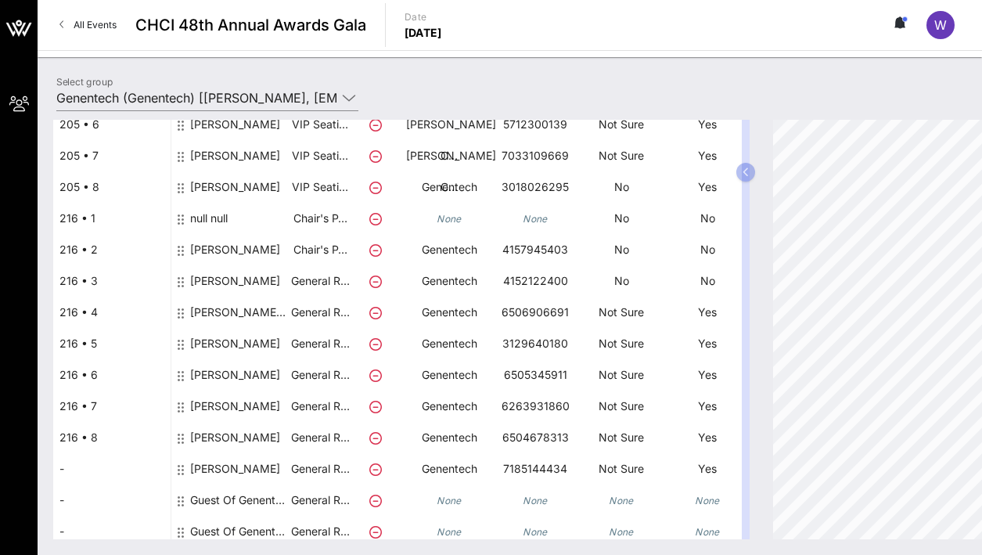
scroll to position [303, 0]
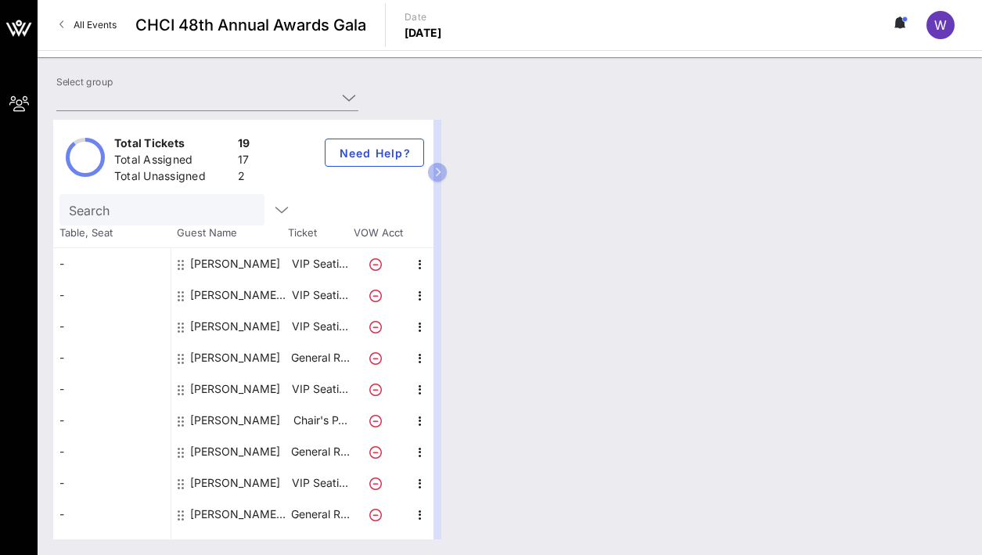
type input "Genentech (Genentech) [[PERSON_NAME], [EMAIL_ADDRESS][DOMAIN_NAME]]"
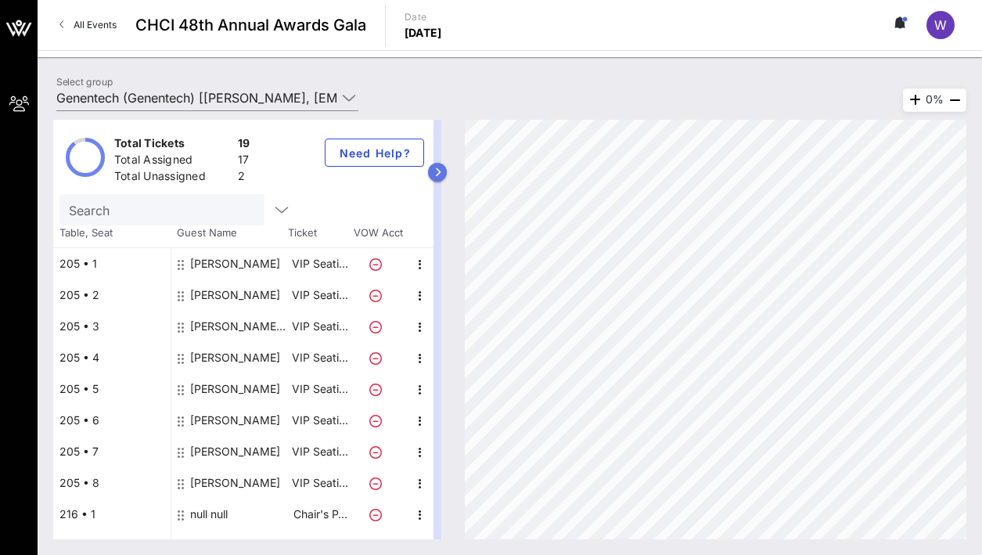
click at [437, 174] on icon "button" at bounding box center [437, 171] width 7 height 9
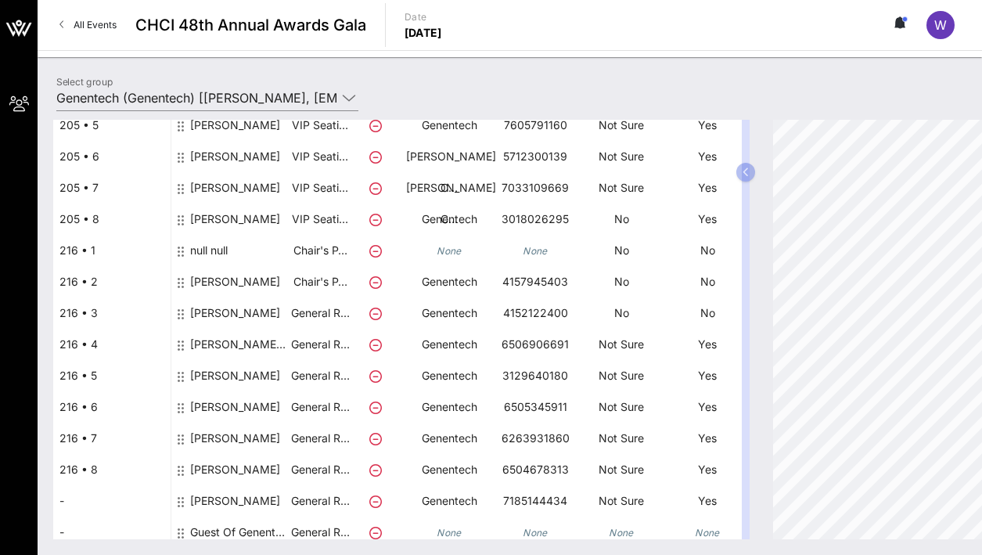
scroll to position [303, 0]
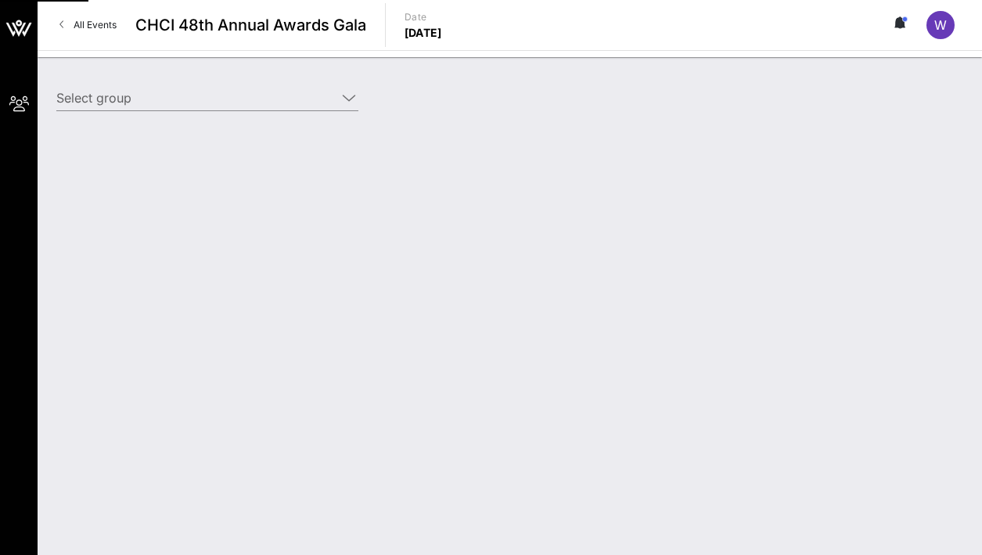
type input "Genentech (Genentech) [[PERSON_NAME], [EMAIL_ADDRESS][DOMAIN_NAME]]"
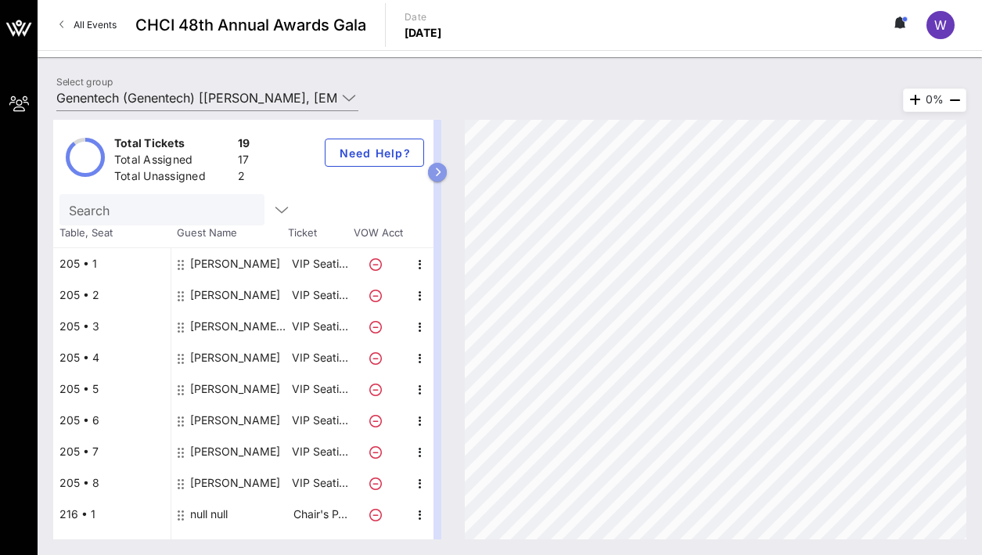
click at [437, 167] on icon "button" at bounding box center [437, 171] width 7 height 9
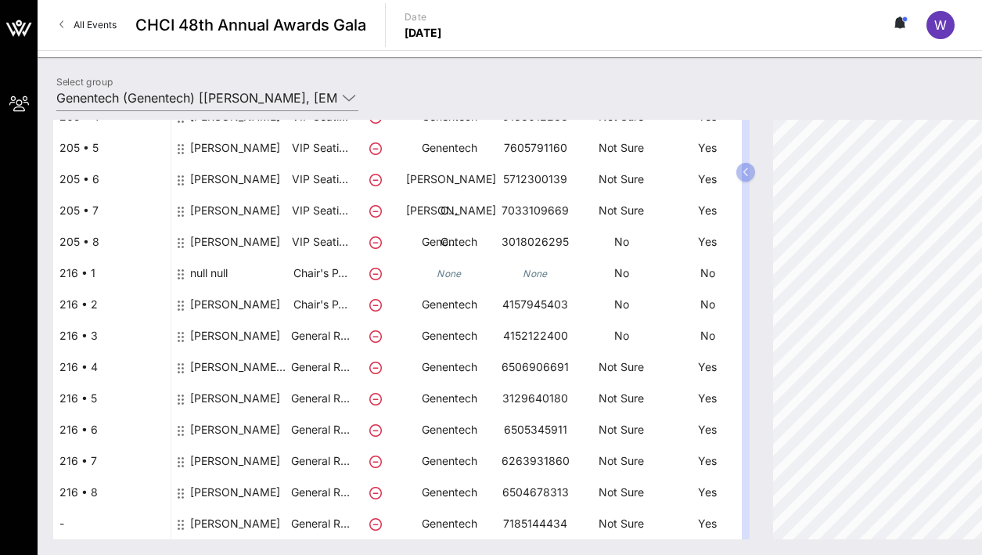
scroll to position [303, 0]
